Goal: Transaction & Acquisition: Purchase product/service

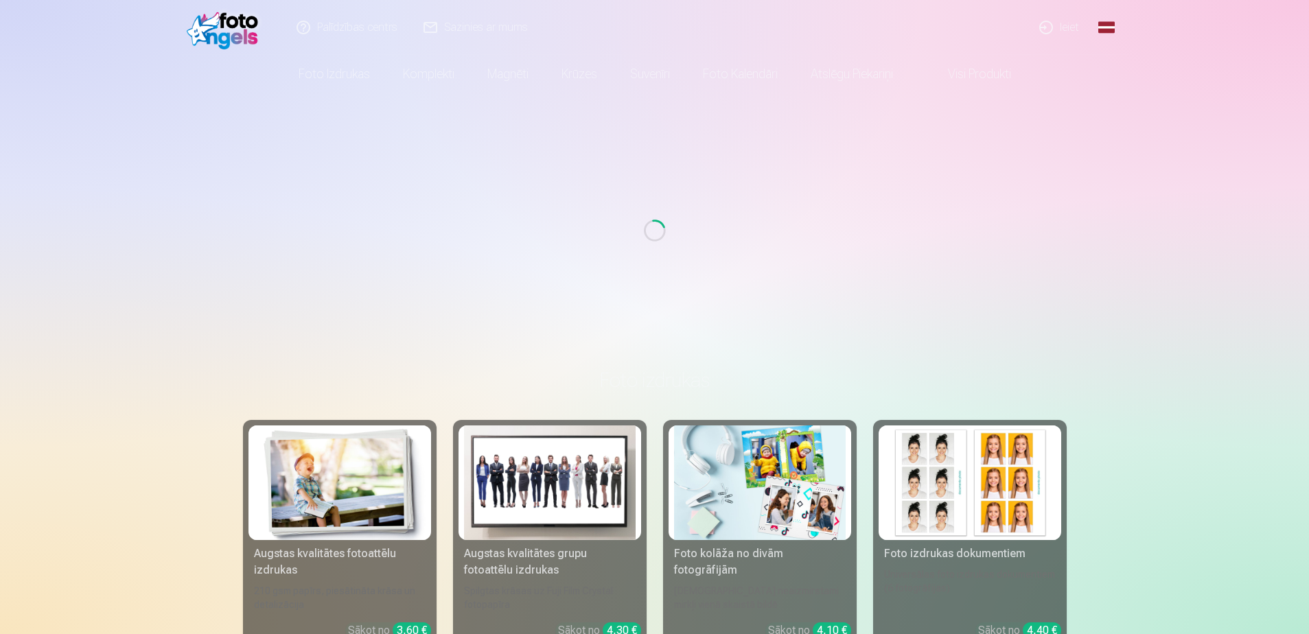
click at [1069, 29] on link "Ieiet" at bounding box center [1060, 27] width 66 height 55
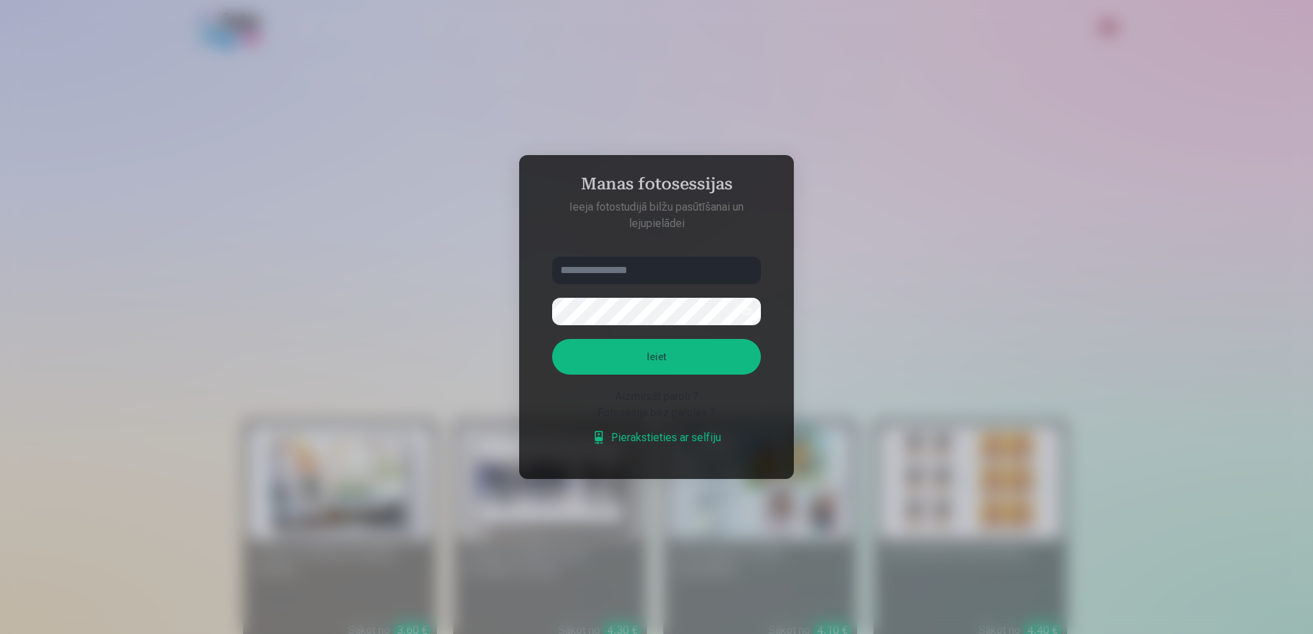
type input "**********"
click at [670, 272] on input "**********" at bounding box center [656, 270] width 209 height 27
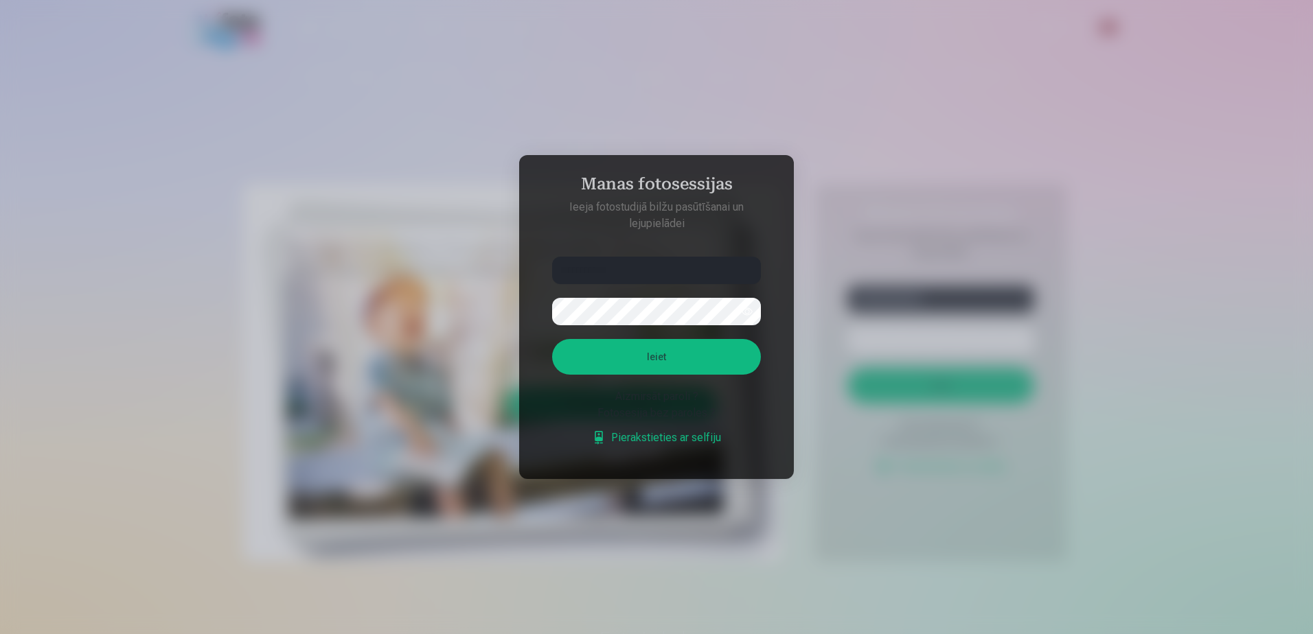
type input "**********"
click at [740, 311] on button "button" at bounding box center [747, 312] width 26 height 26
click at [522, 299] on aside "**********" at bounding box center [656, 317] width 275 height 324
click at [647, 353] on button "Ieiet" at bounding box center [656, 357] width 209 height 36
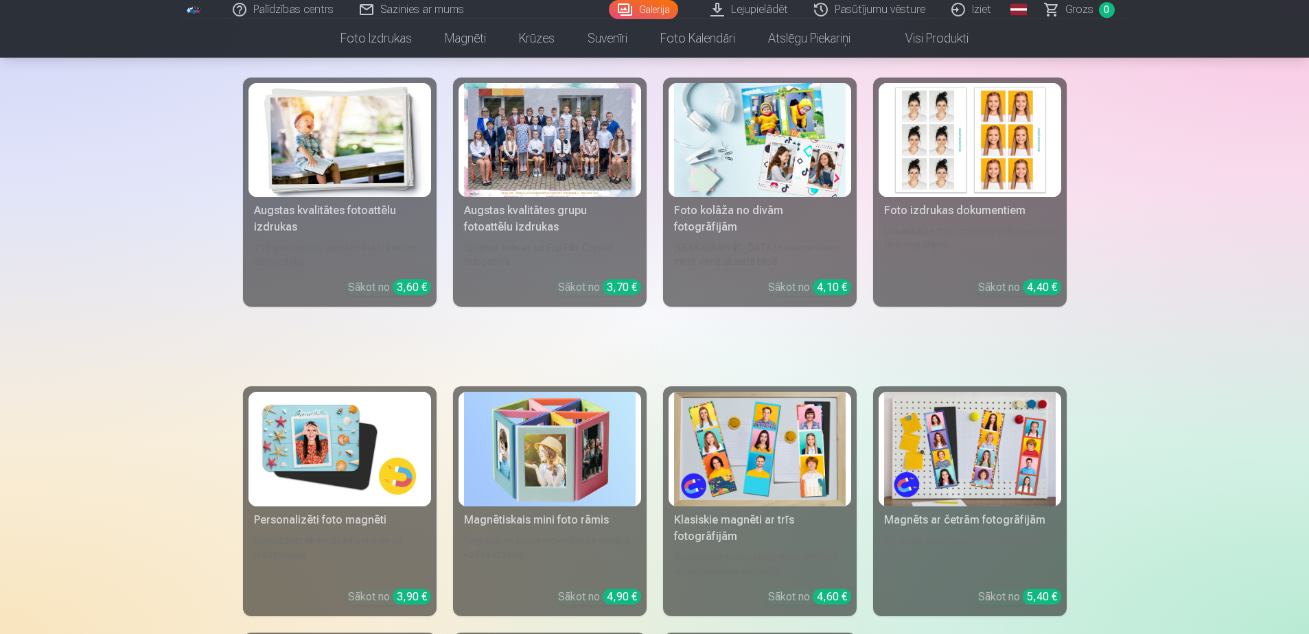
scroll to position [3167, 0]
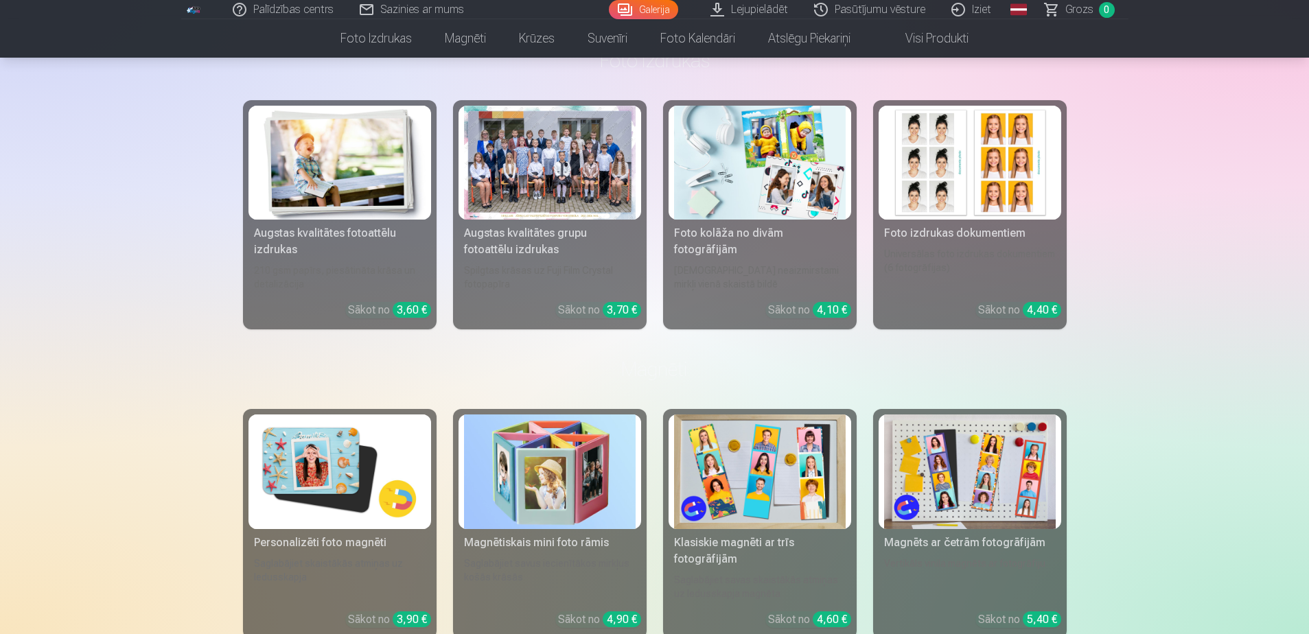
click at [553, 186] on div at bounding box center [550, 163] width 172 height 115
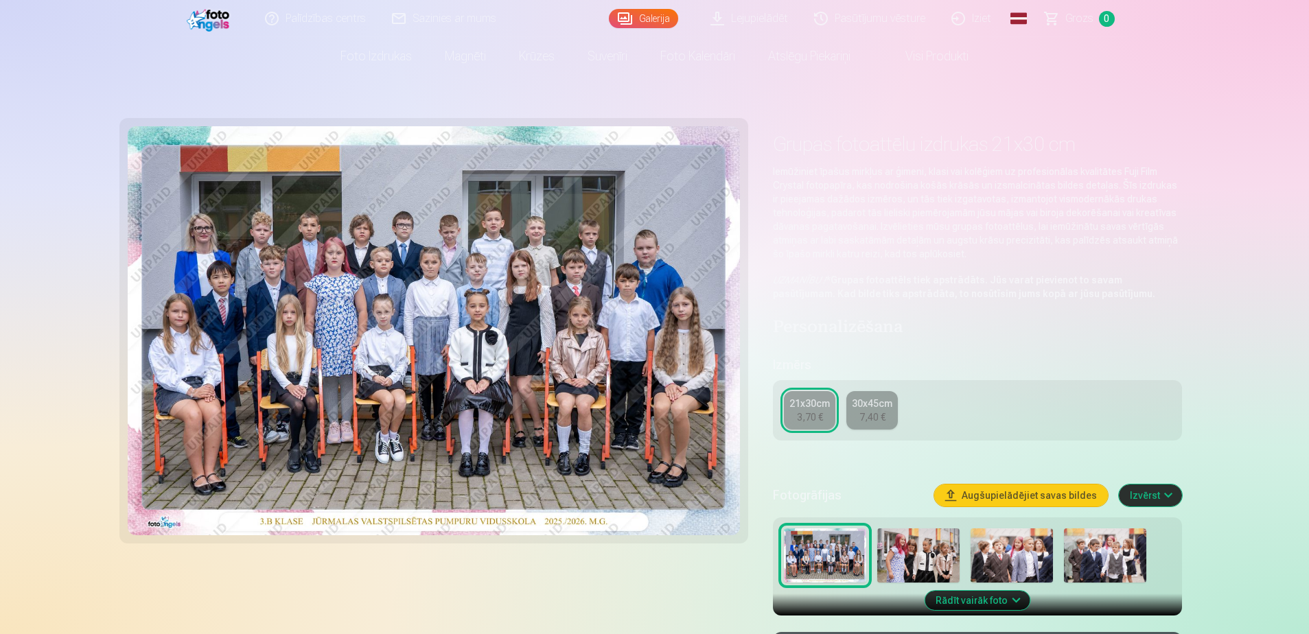
scroll to position [229, 0]
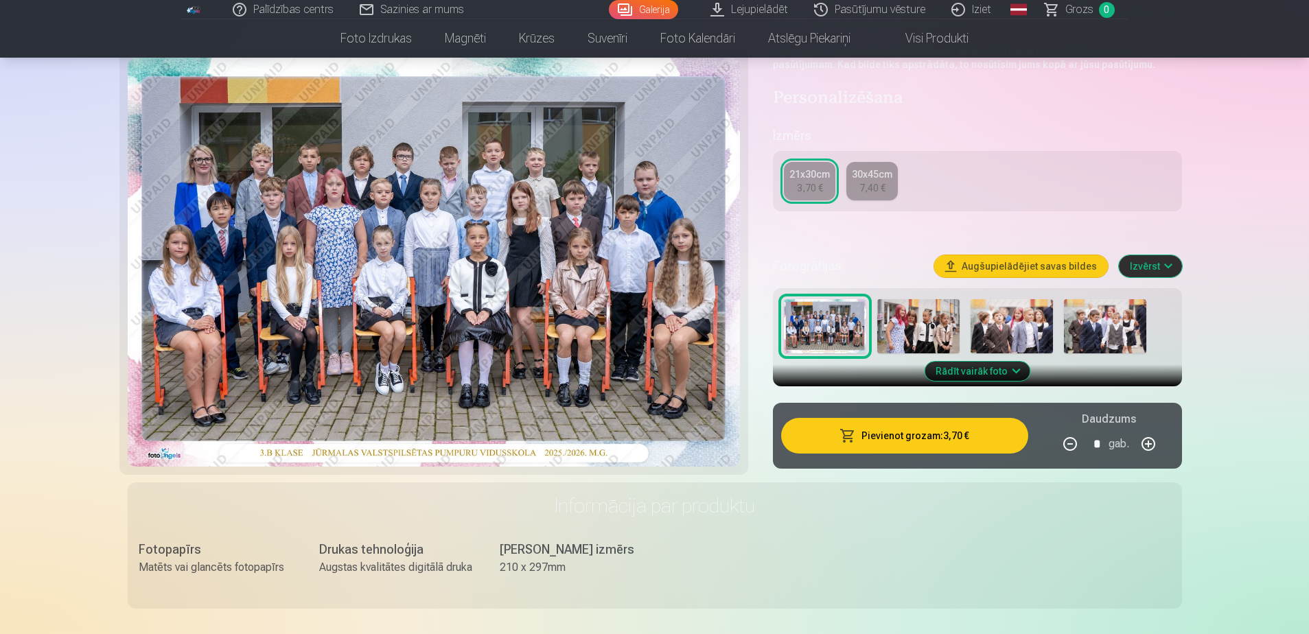
click at [921, 434] on button "Pievienot grozam : 3,70 €" at bounding box center [904, 436] width 247 height 36
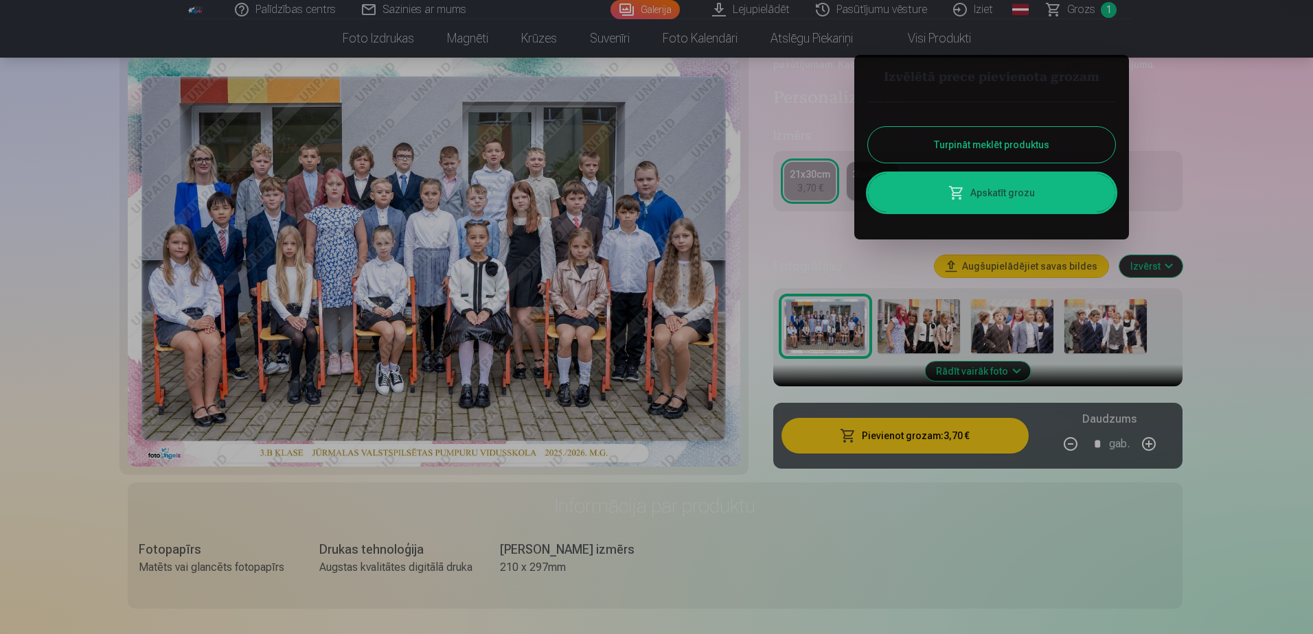
click at [985, 145] on button "Turpināt meklēt produktus" at bounding box center [991, 145] width 247 height 36
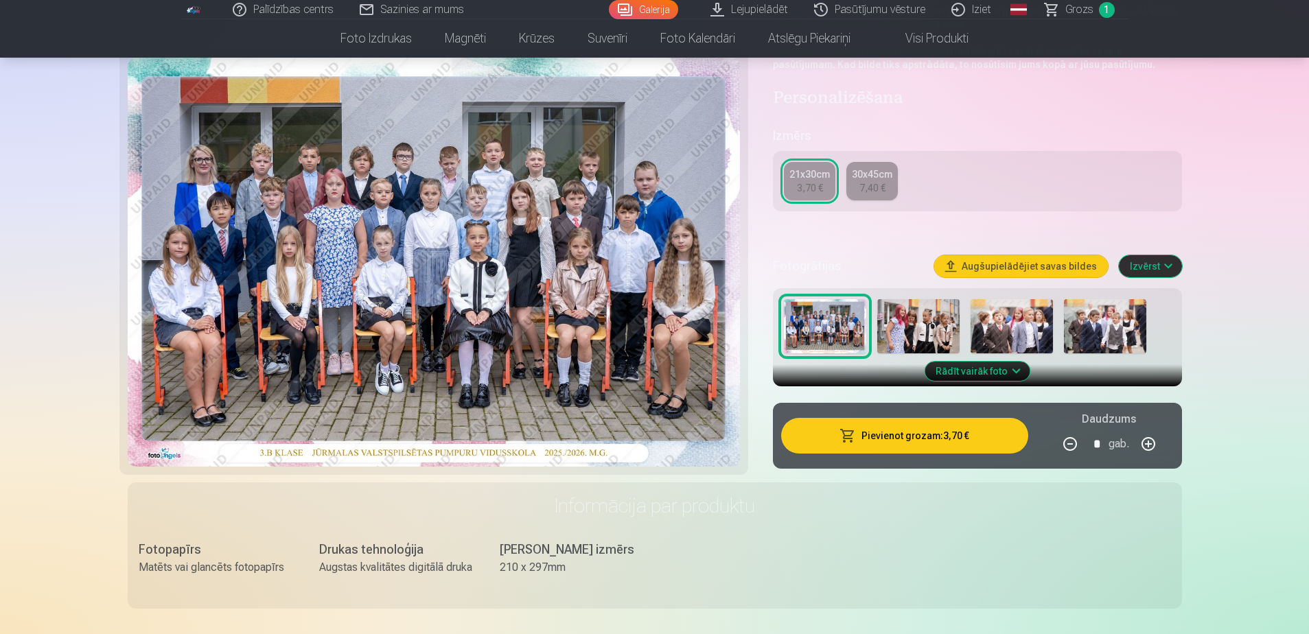
click at [924, 315] on img at bounding box center [919, 326] width 82 height 55
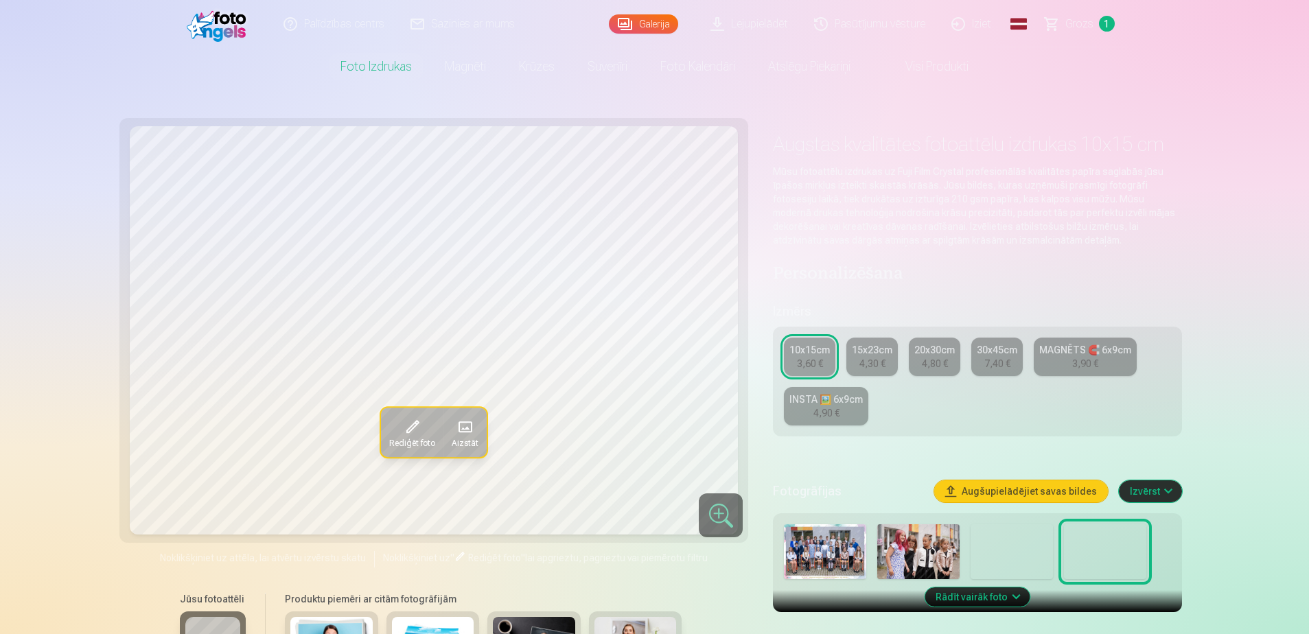
scroll to position [115, 0]
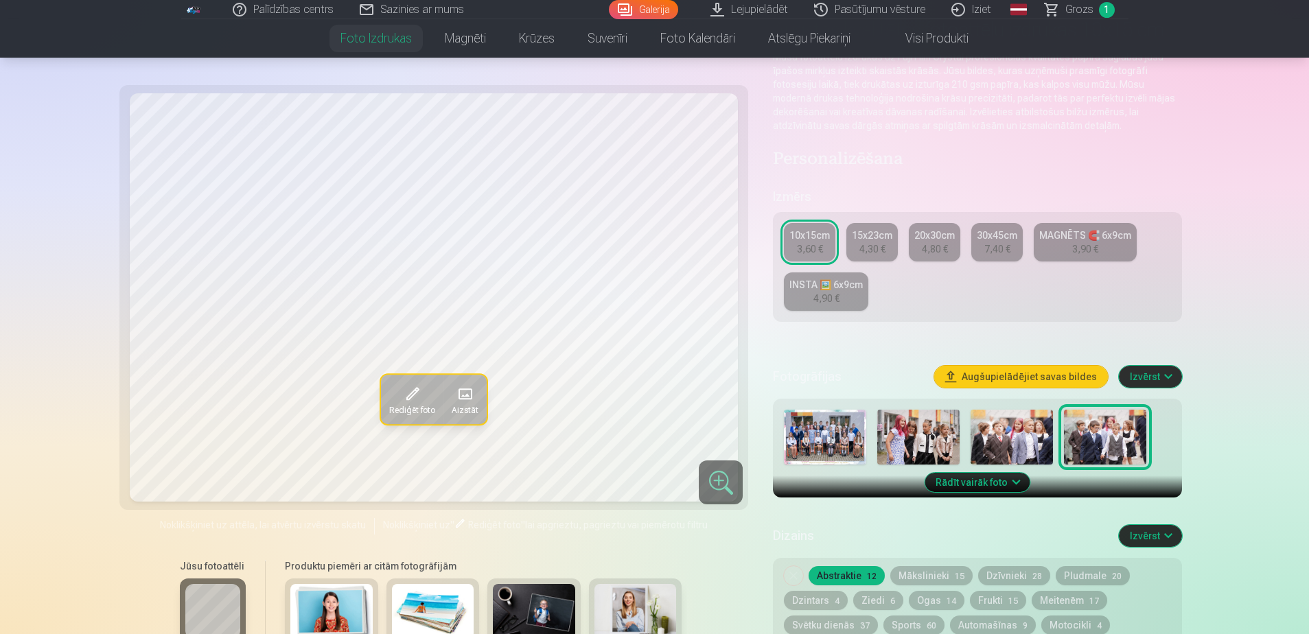
click at [894, 435] on img at bounding box center [919, 437] width 82 height 55
click at [1007, 439] on img at bounding box center [1012, 437] width 82 height 55
click at [1103, 437] on img at bounding box center [1105, 437] width 82 height 55
click at [912, 428] on img at bounding box center [919, 437] width 82 height 55
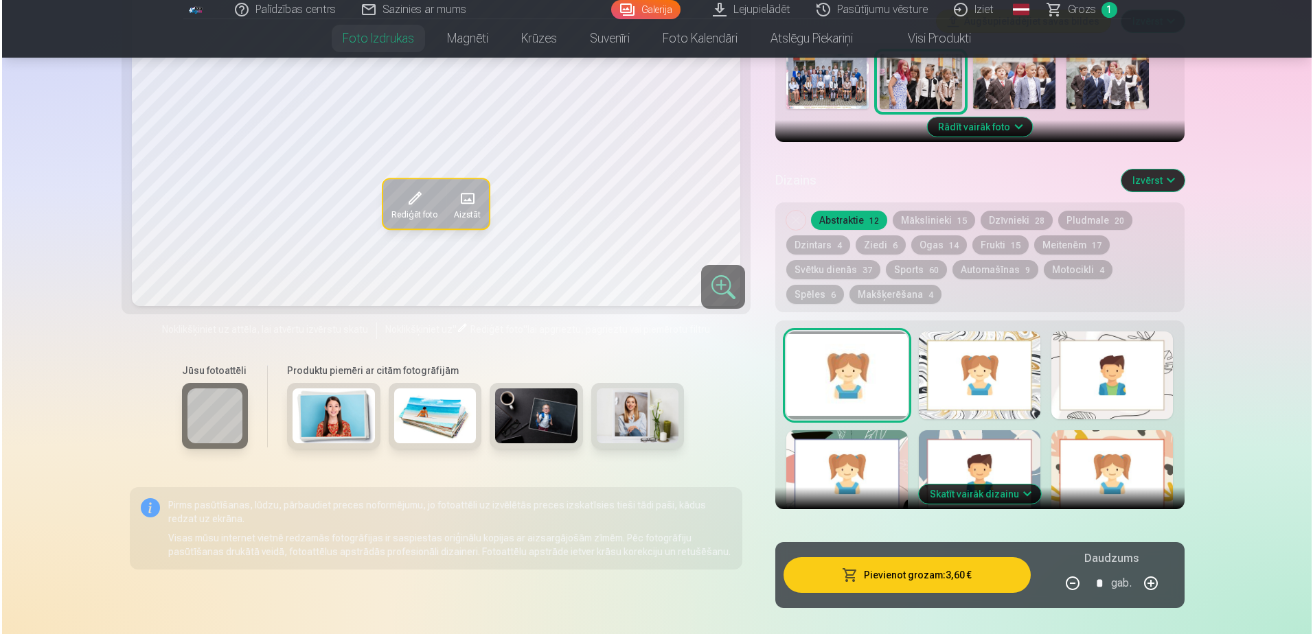
scroll to position [572, 0]
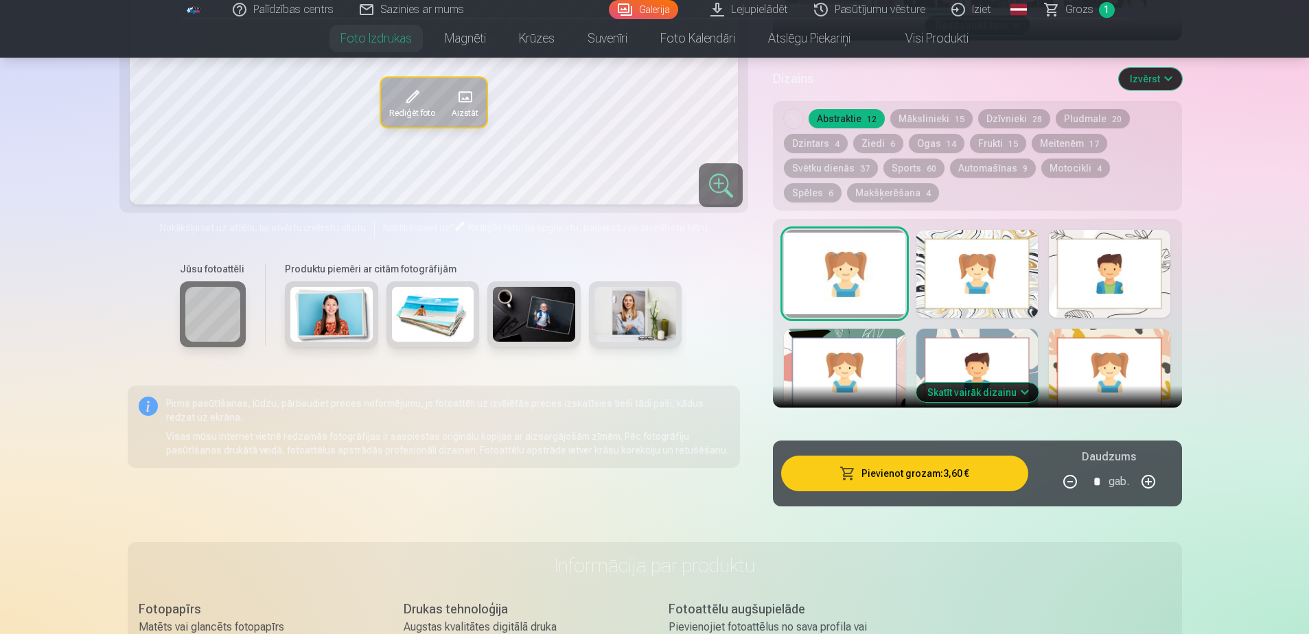
click at [930, 474] on button "Pievienot grozam : 3,60 €" at bounding box center [904, 474] width 247 height 36
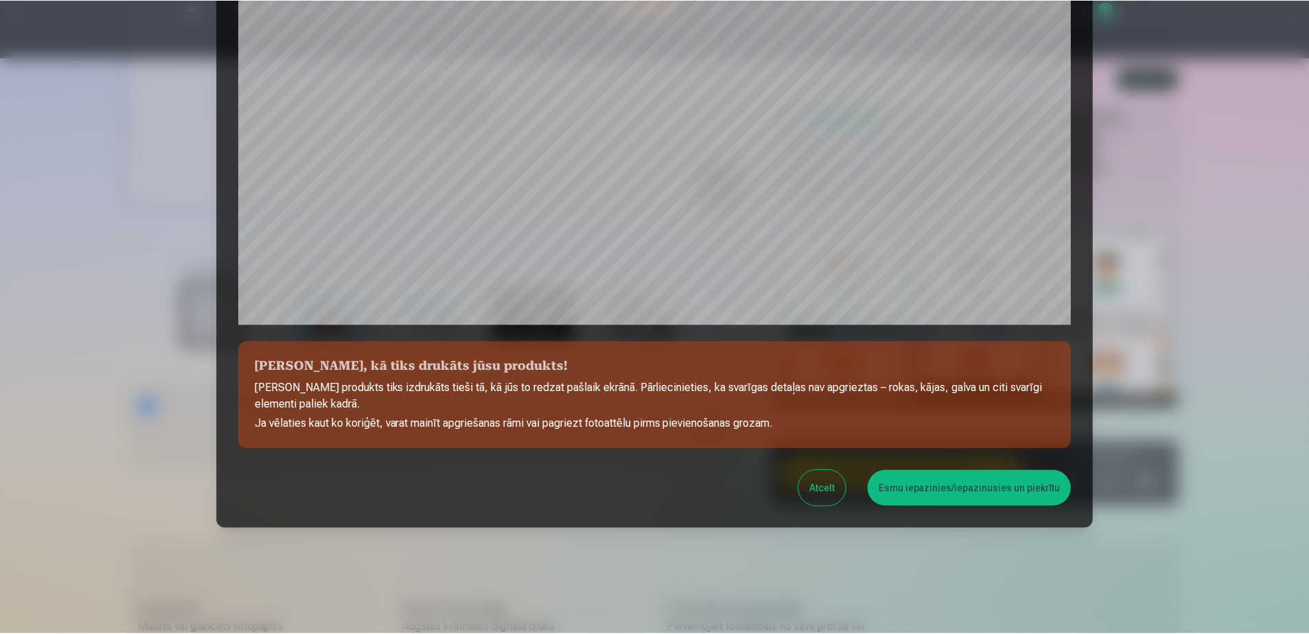
scroll to position [354, 0]
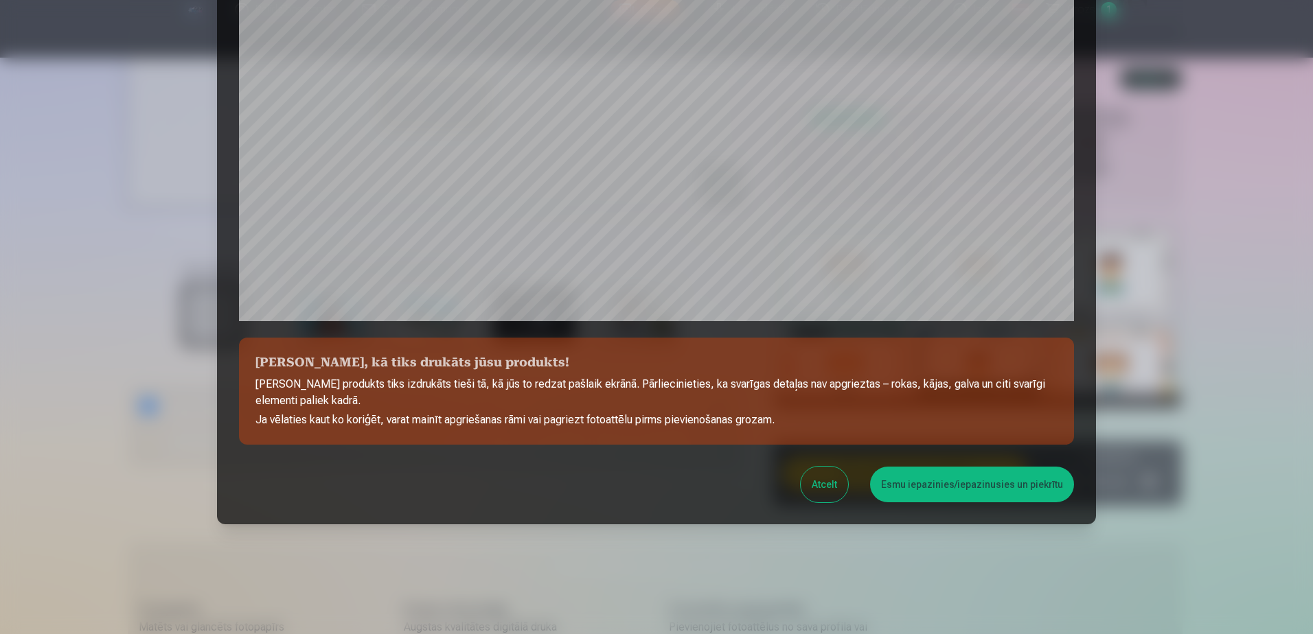
click at [996, 481] on button "Esmu iepazinies/iepazinusies un piekrītu" at bounding box center [972, 485] width 204 height 36
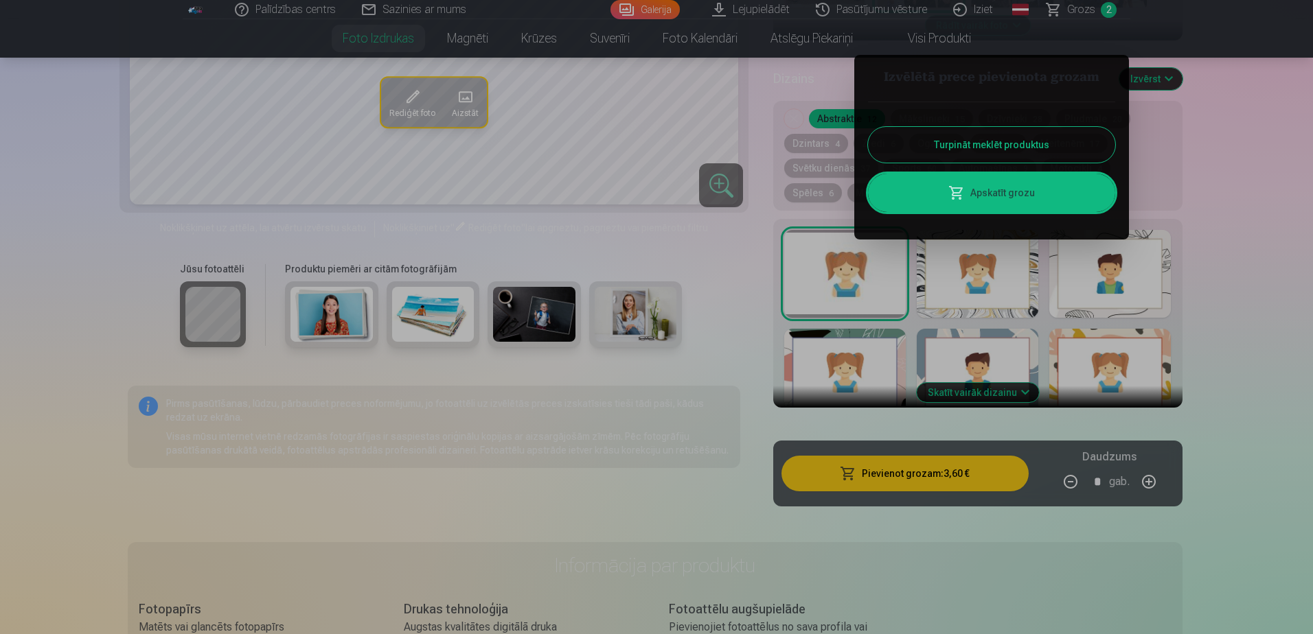
click at [984, 141] on button "Turpināt meklēt produktus" at bounding box center [991, 145] width 247 height 36
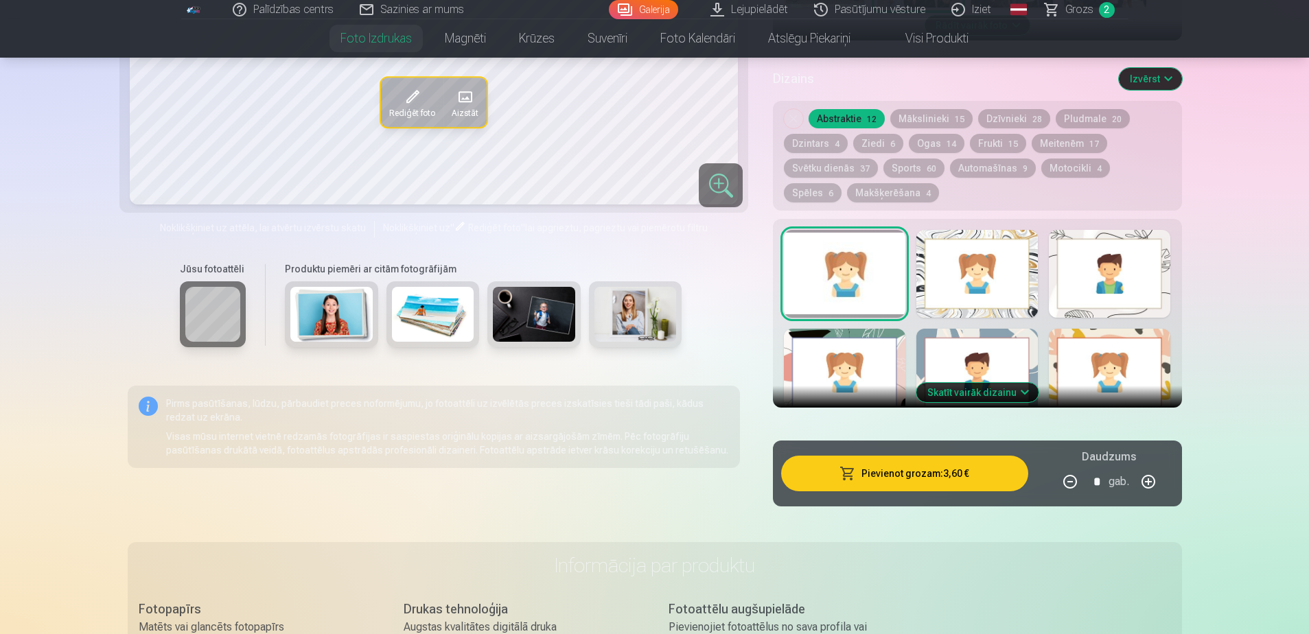
scroll to position [0, 0]
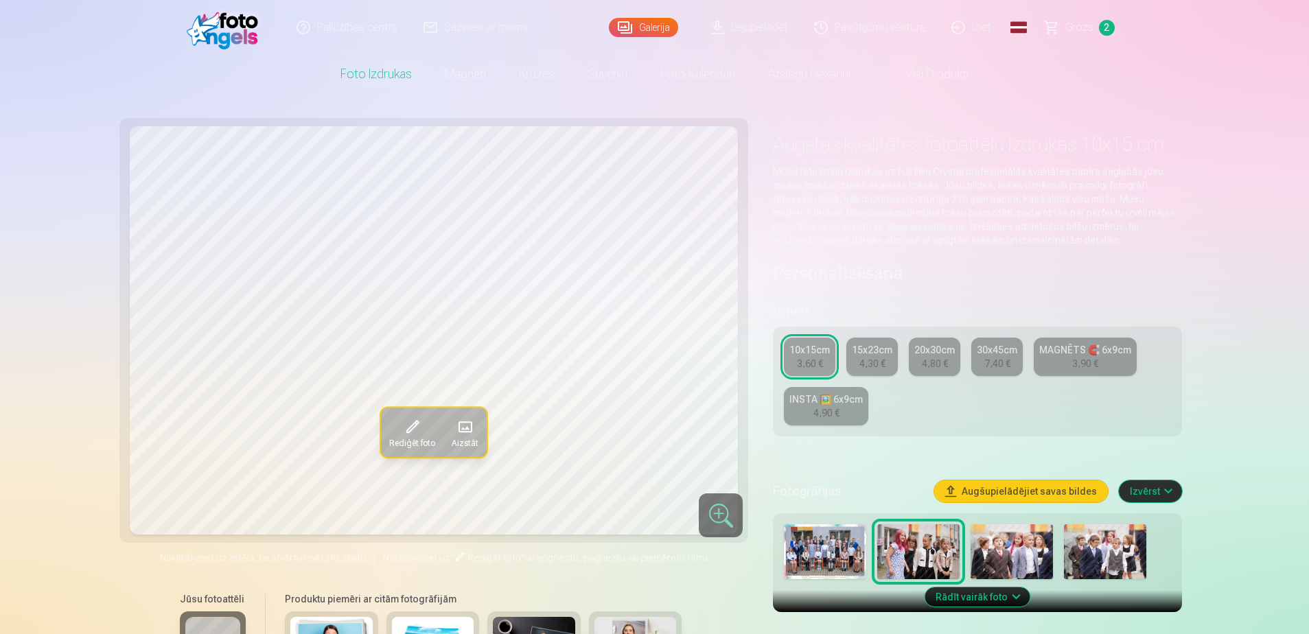
click at [1081, 21] on span "Grozs" at bounding box center [1080, 27] width 28 height 16
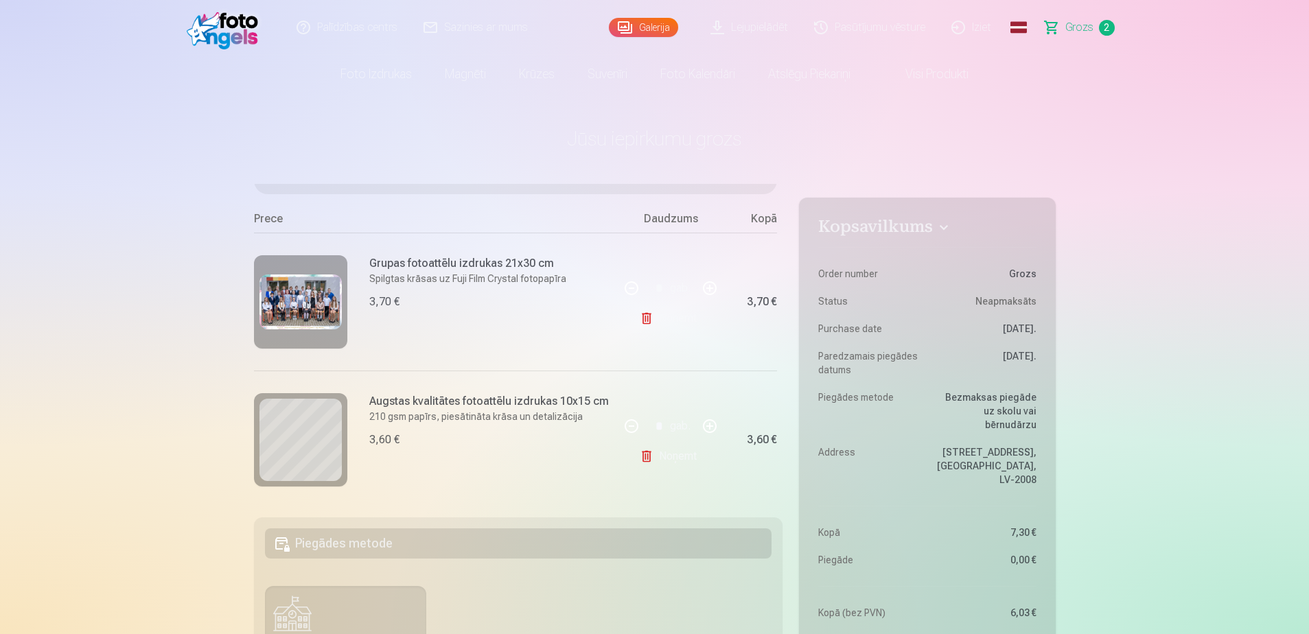
scroll to position [130, 0]
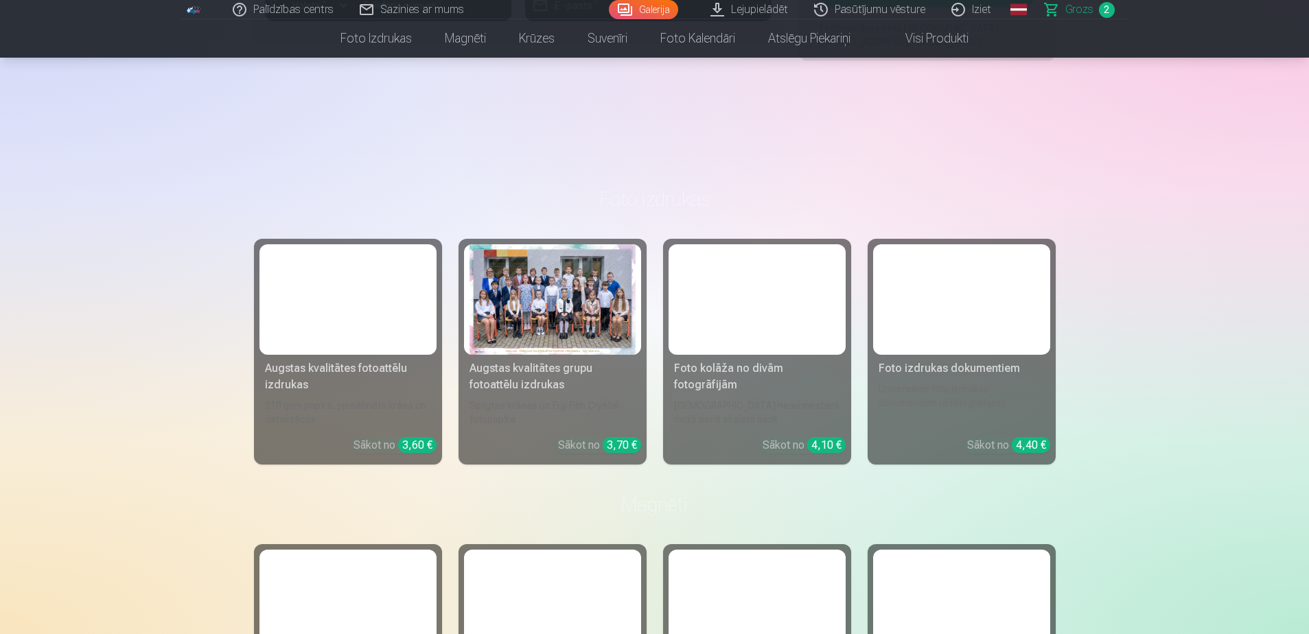
scroll to position [1030, 0]
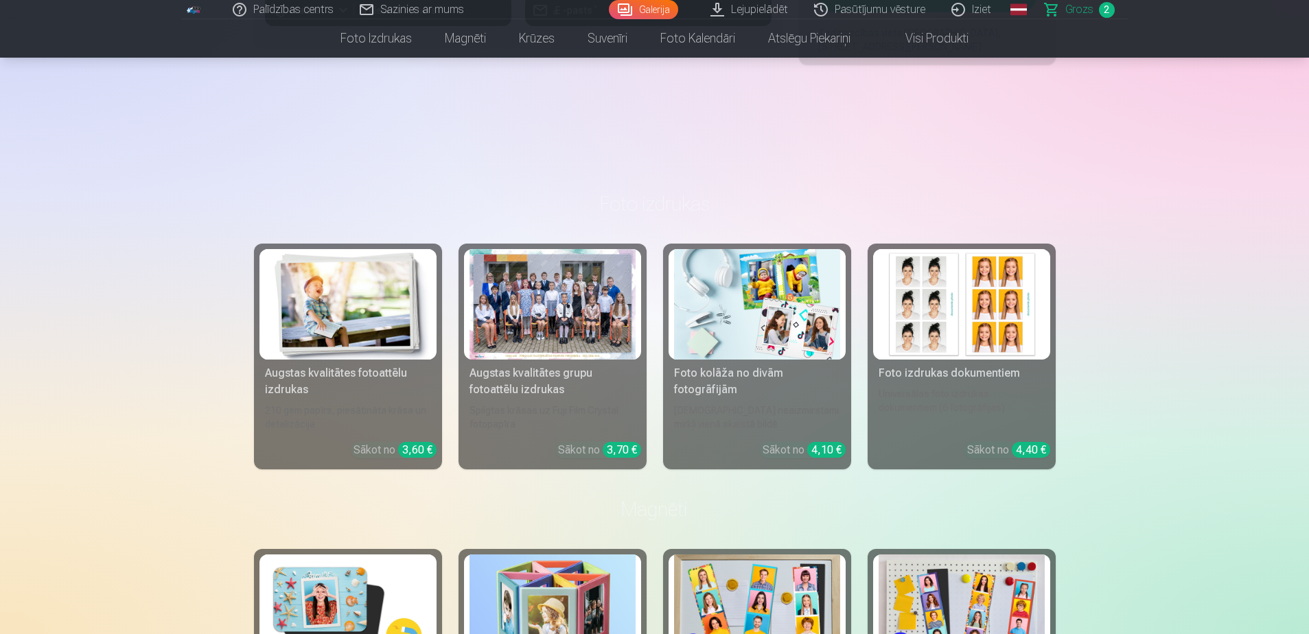
click at [953, 308] on img at bounding box center [962, 304] width 166 height 111
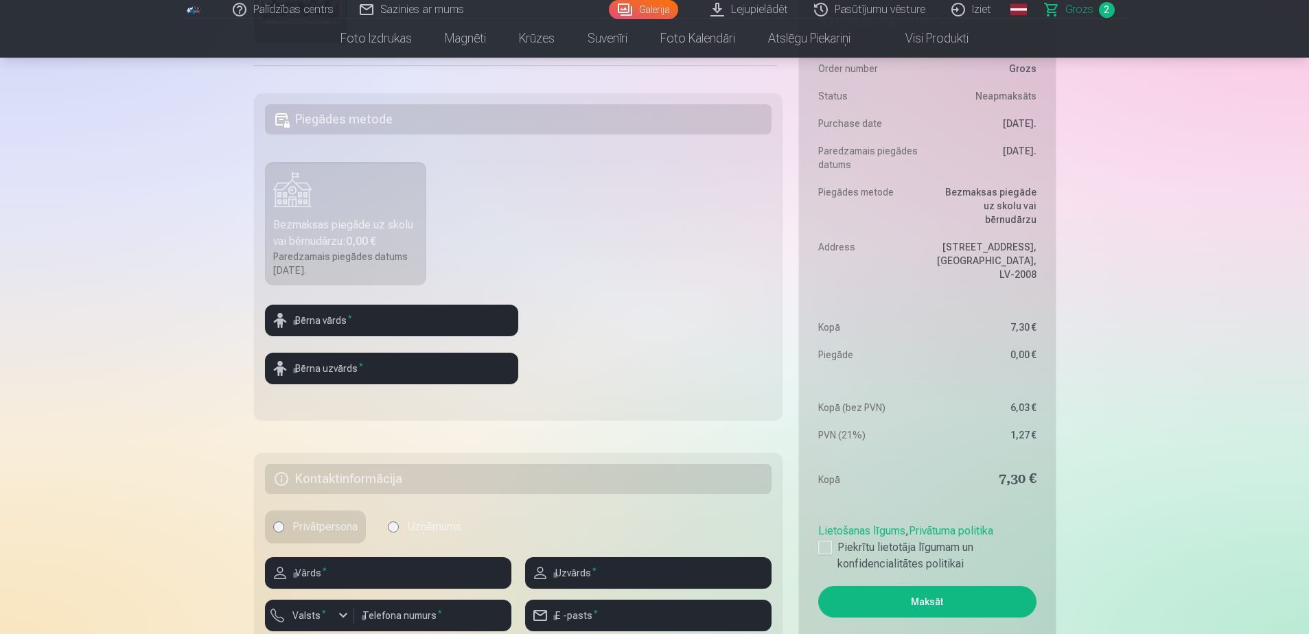
scroll to position [572, 0]
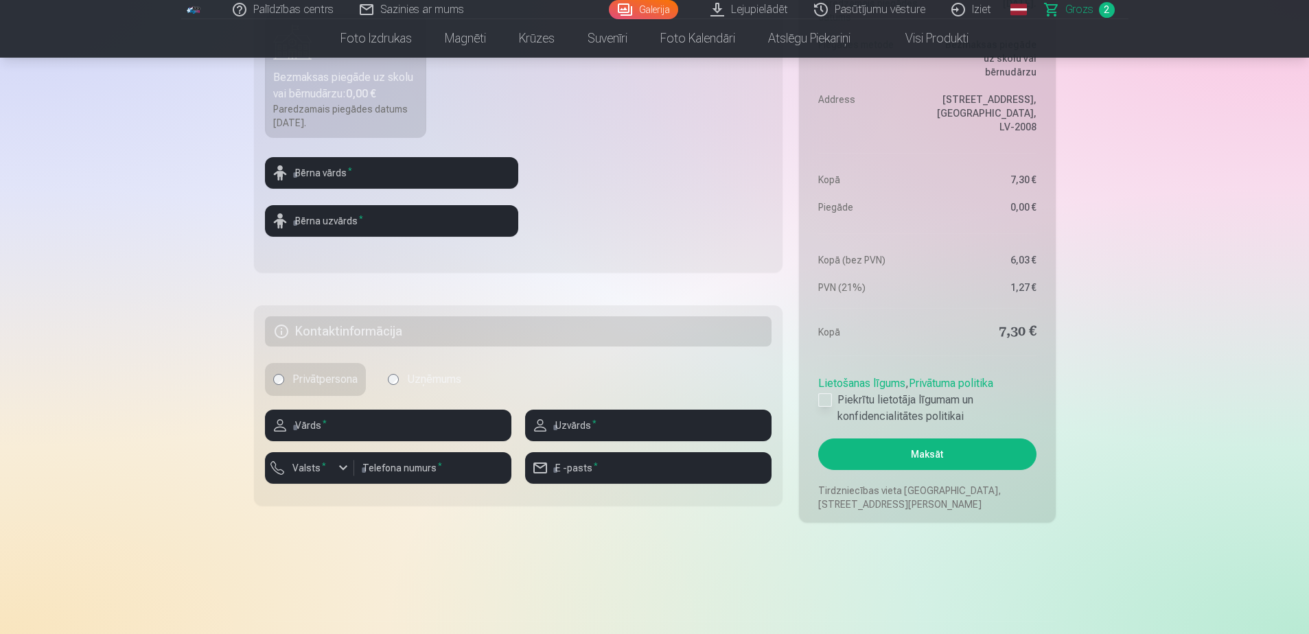
click at [823, 403] on div at bounding box center [825, 400] width 14 height 14
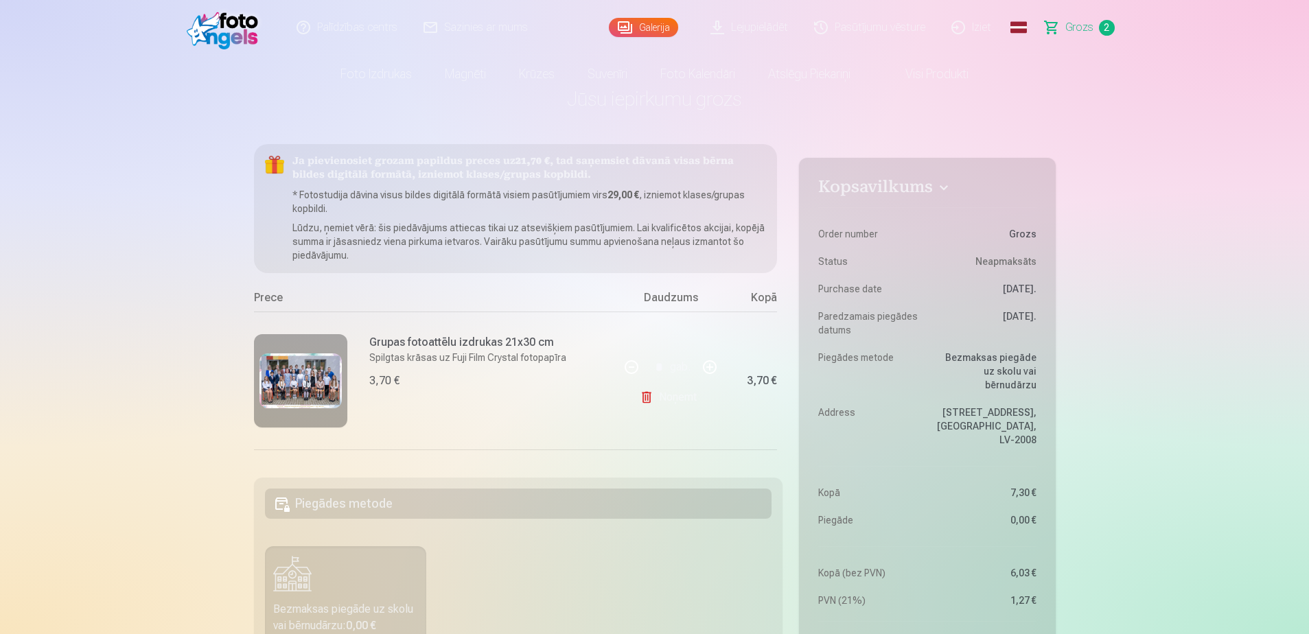
scroll to position [0, 0]
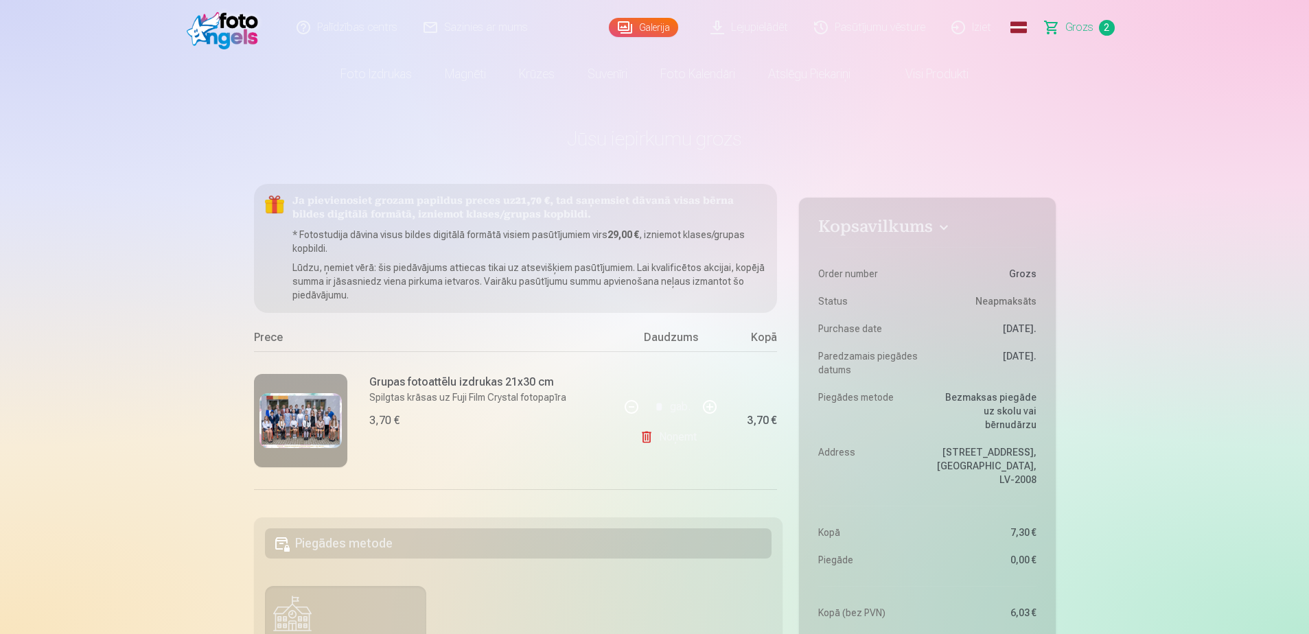
click at [996, 31] on link "Iziet" at bounding box center [972, 27] width 66 height 55
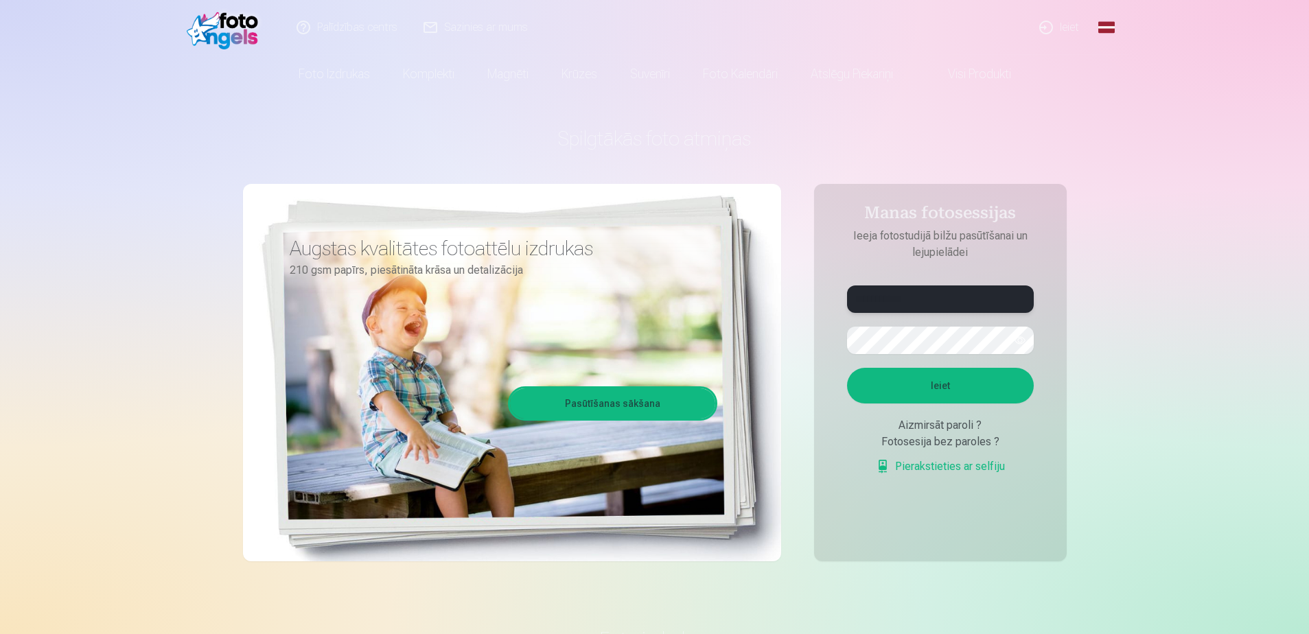
click at [952, 297] on input "**********" at bounding box center [940, 299] width 187 height 27
type input "**********"
click at [854, 389] on button "Ieiet" at bounding box center [940, 386] width 187 height 36
